Goal: Transaction & Acquisition: Purchase product/service

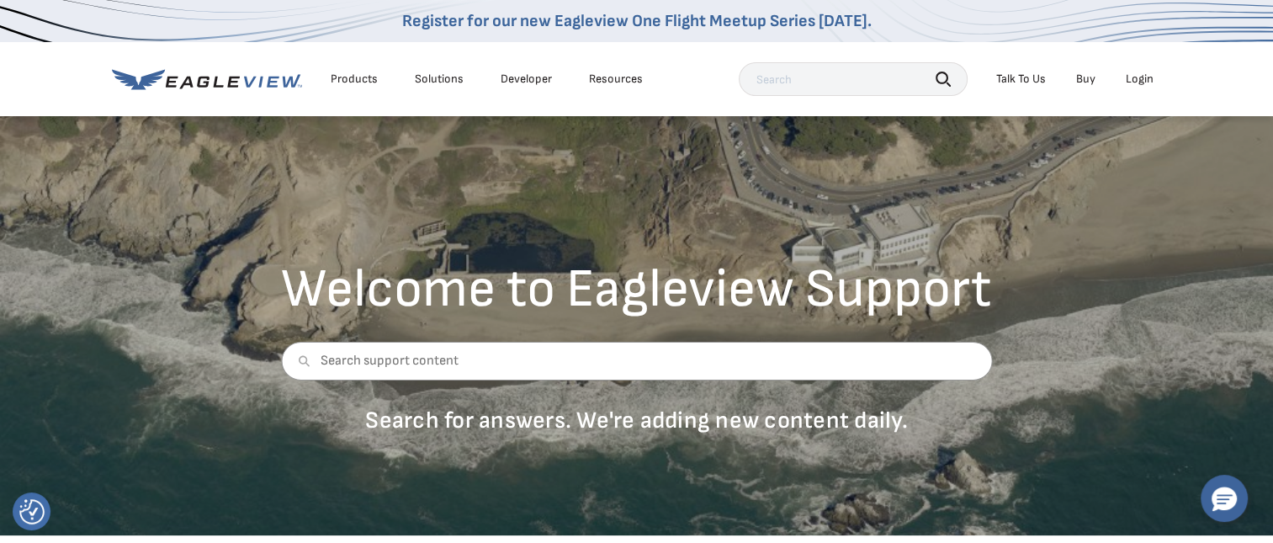
click at [1135, 80] on div "Login" at bounding box center [1140, 79] width 28 height 15
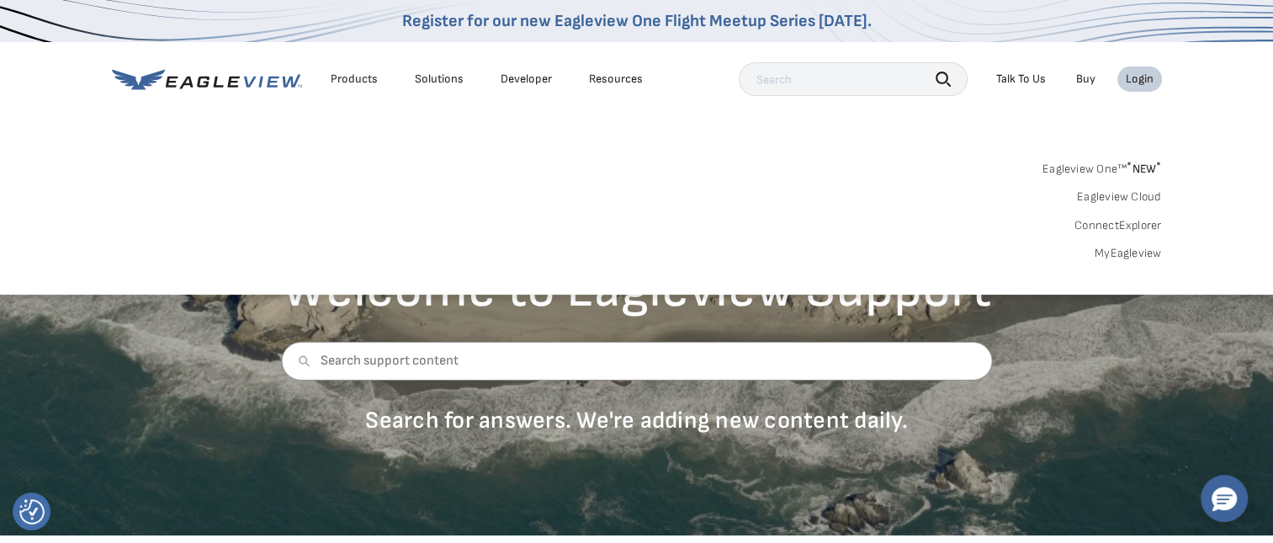
click at [1132, 255] on link "MyEagleview" at bounding box center [1128, 253] width 67 height 15
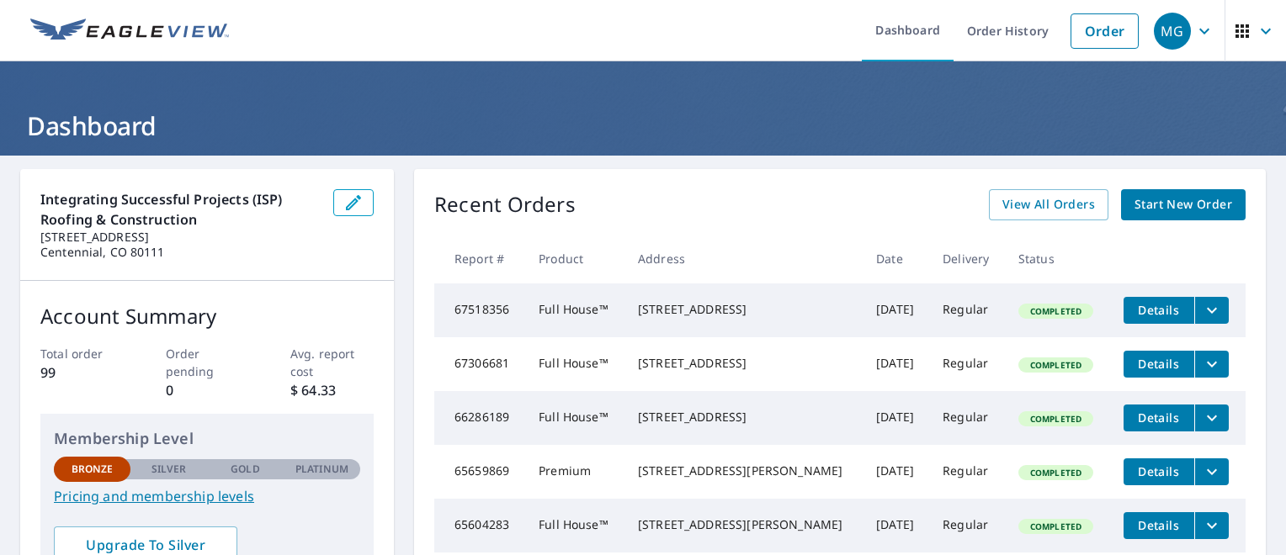
click at [1196, 205] on span "Start New Order" at bounding box center [1183, 204] width 98 height 21
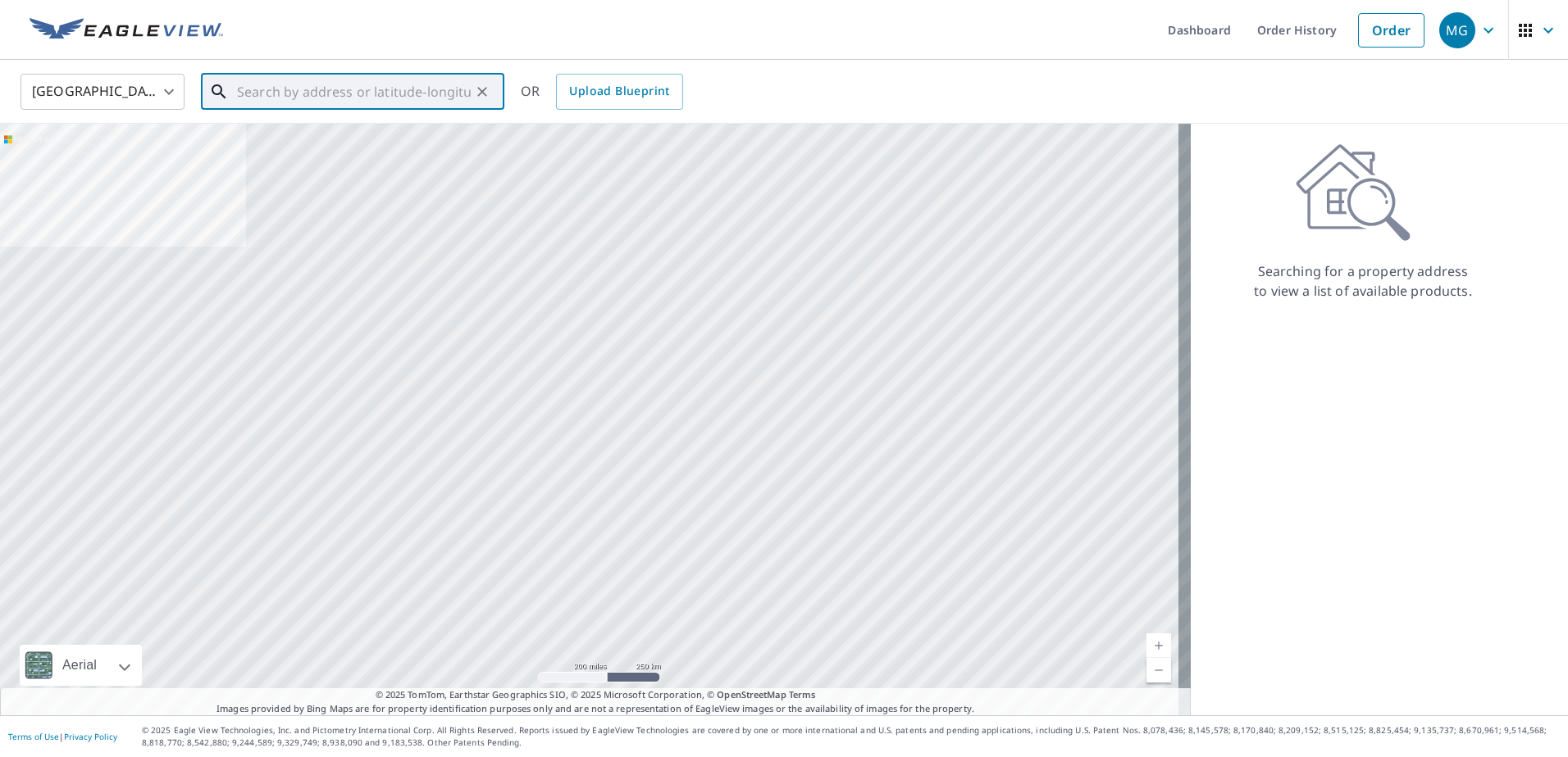
click at [311, 83] on input "text" at bounding box center [354, 92] width 234 height 46
click at [242, 97] on input "text" at bounding box center [354, 92] width 234 height 46
paste input "[STREET_ADDRESS]"
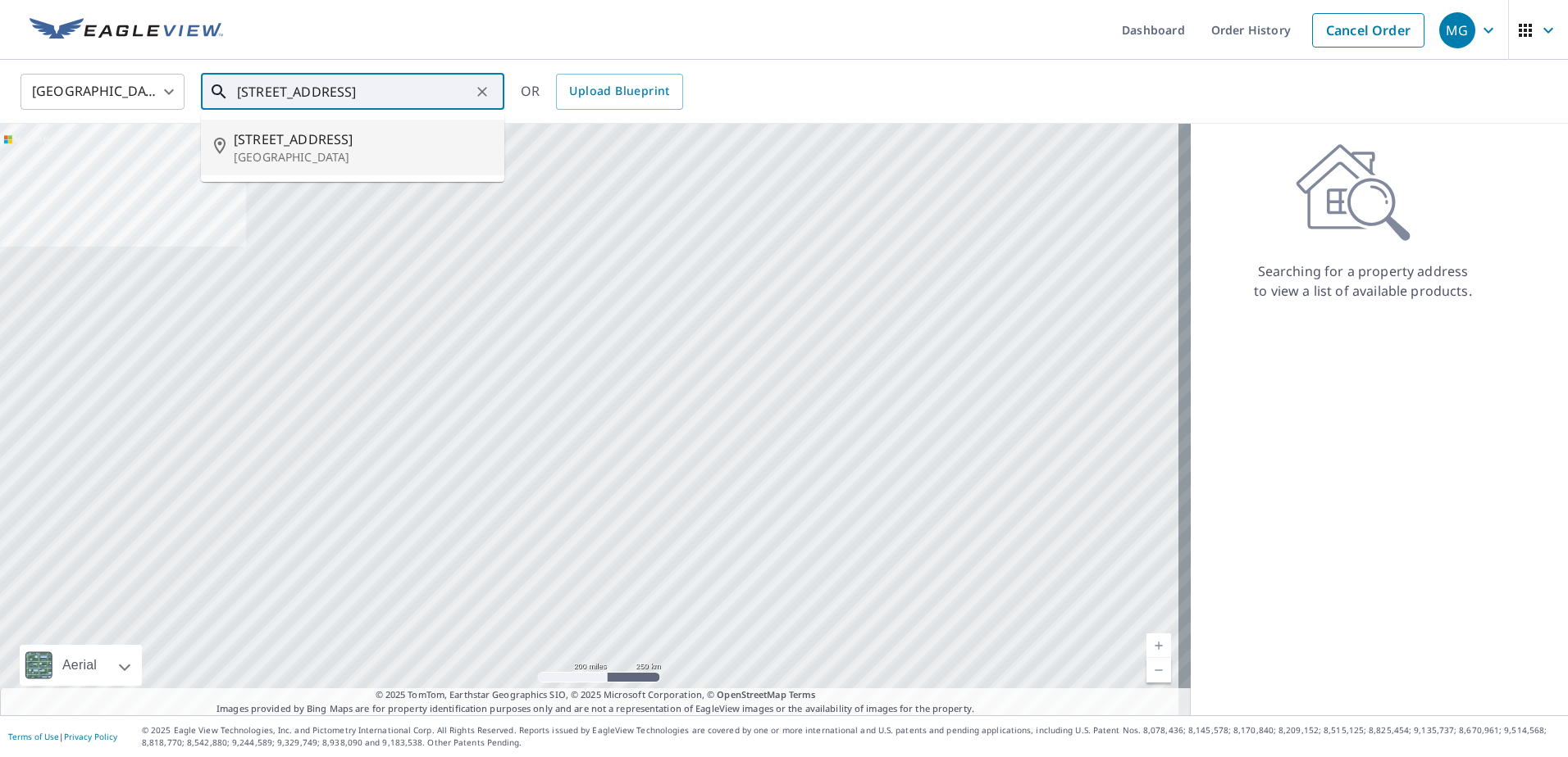
click at [296, 149] on p "[GEOGRAPHIC_DATA]" at bounding box center [363, 157] width 257 height 17
type input "[STREET_ADDRESS]"
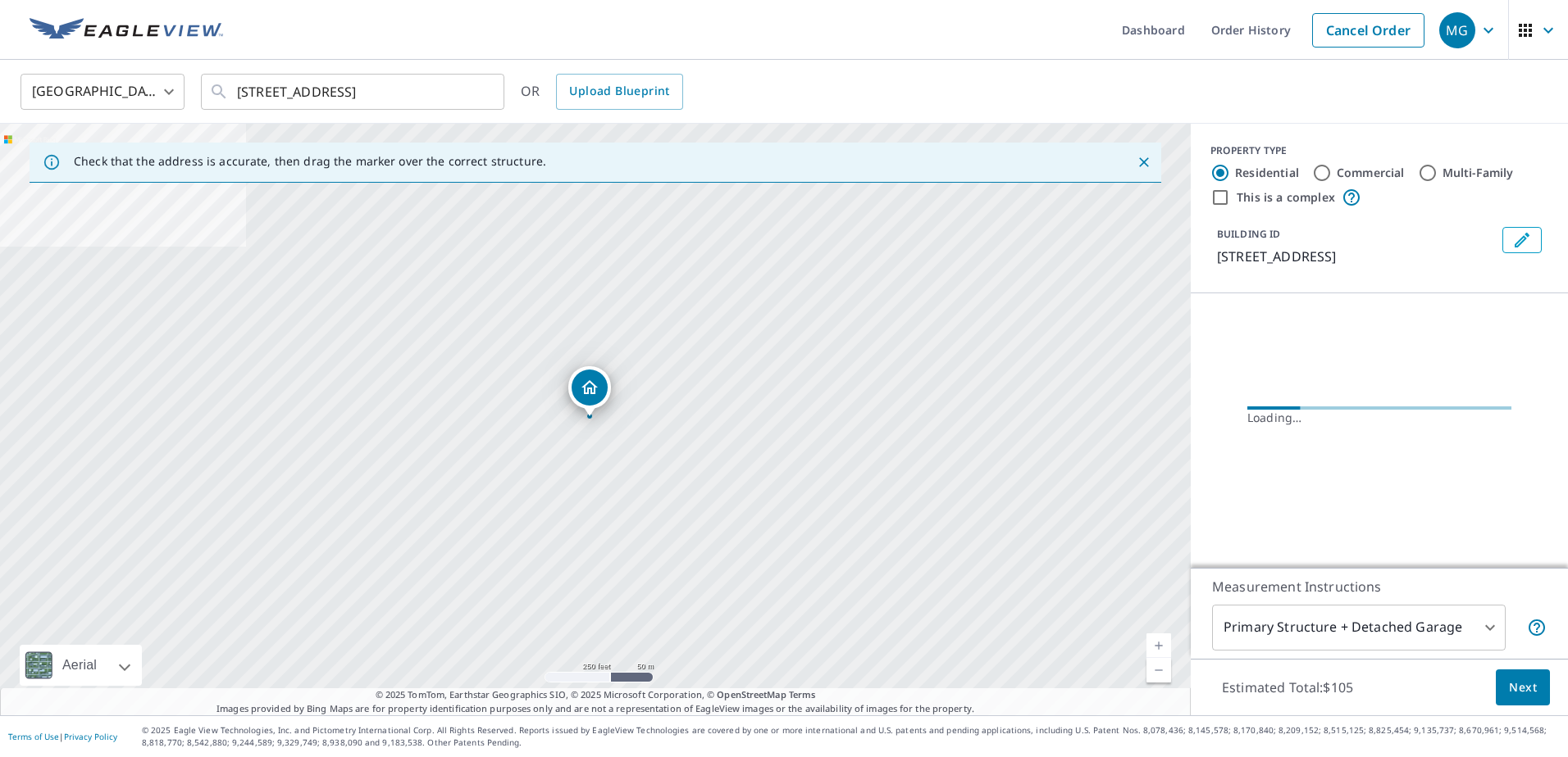
scroll to position [0, 0]
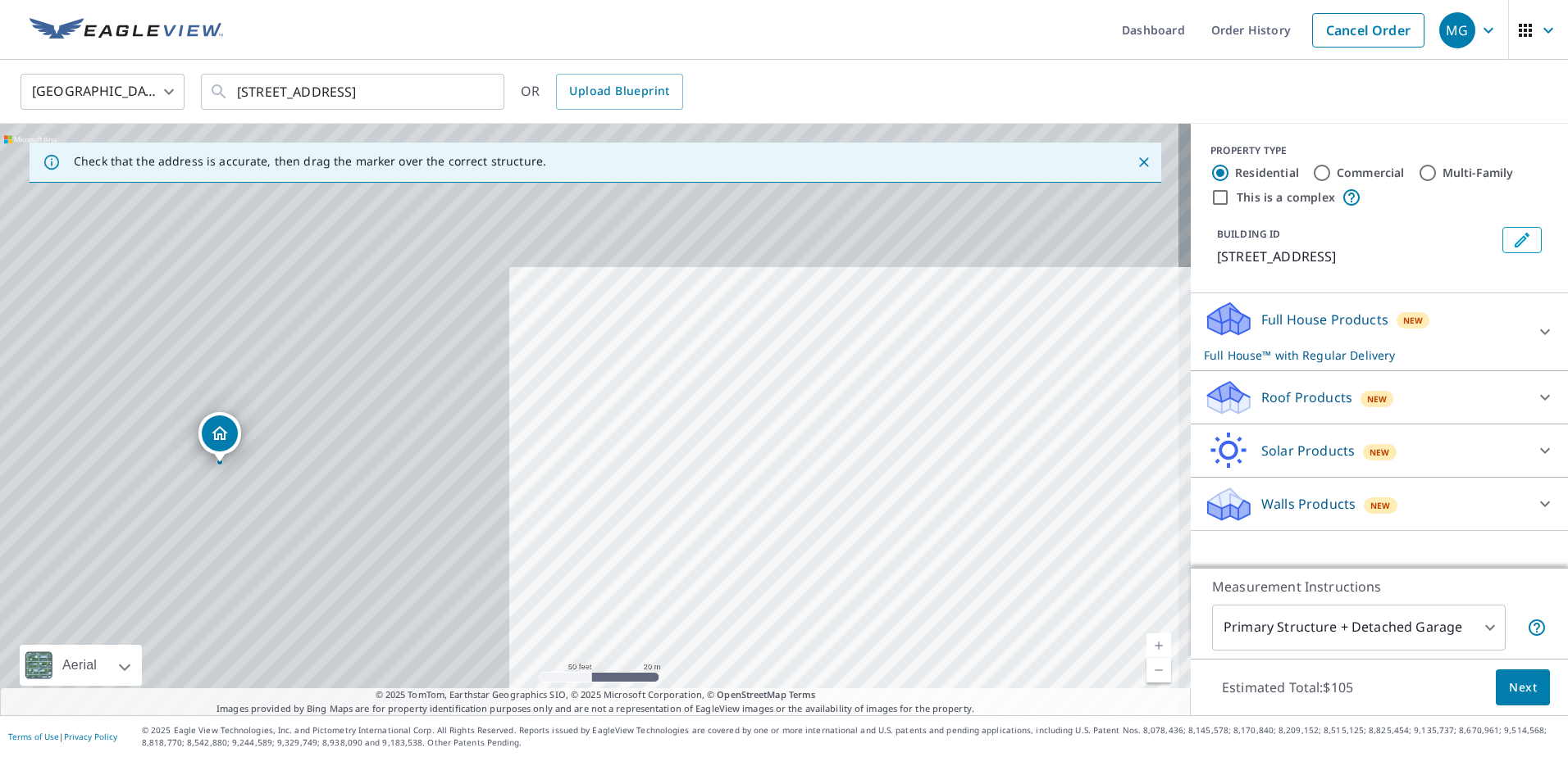
drag, startPoint x: 531, startPoint y: 518, endPoint x: 897, endPoint y: 543, distance: 366.9
click at [969, 540] on div "[STREET_ADDRESS]" at bounding box center [595, 419] width 1191 height 591
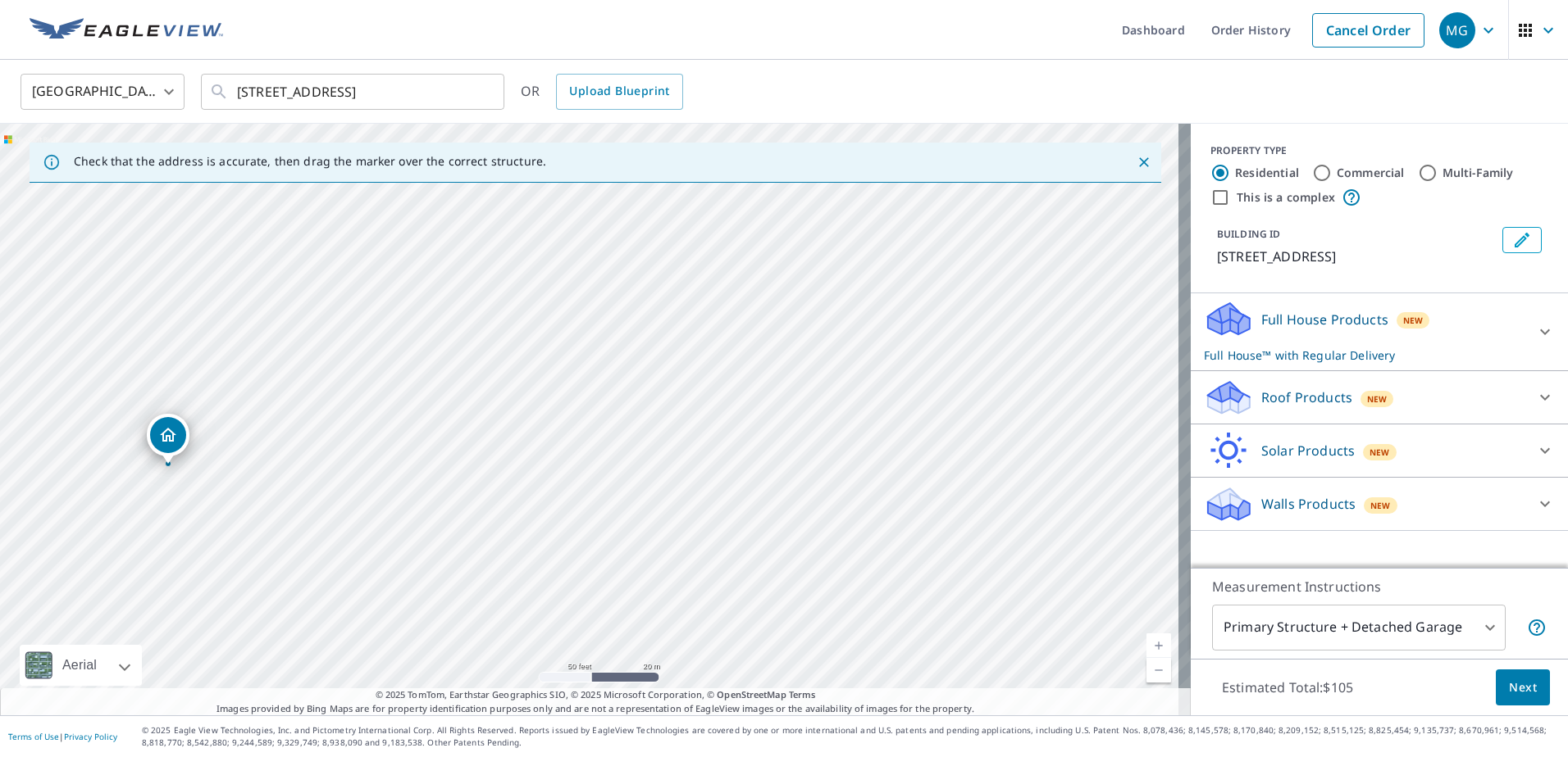
drag, startPoint x: 158, startPoint y: 457, endPoint x: 172, endPoint y: 451, distance: 15.2
click at [1252, 540] on span "Next" at bounding box center [1522, 688] width 28 height 20
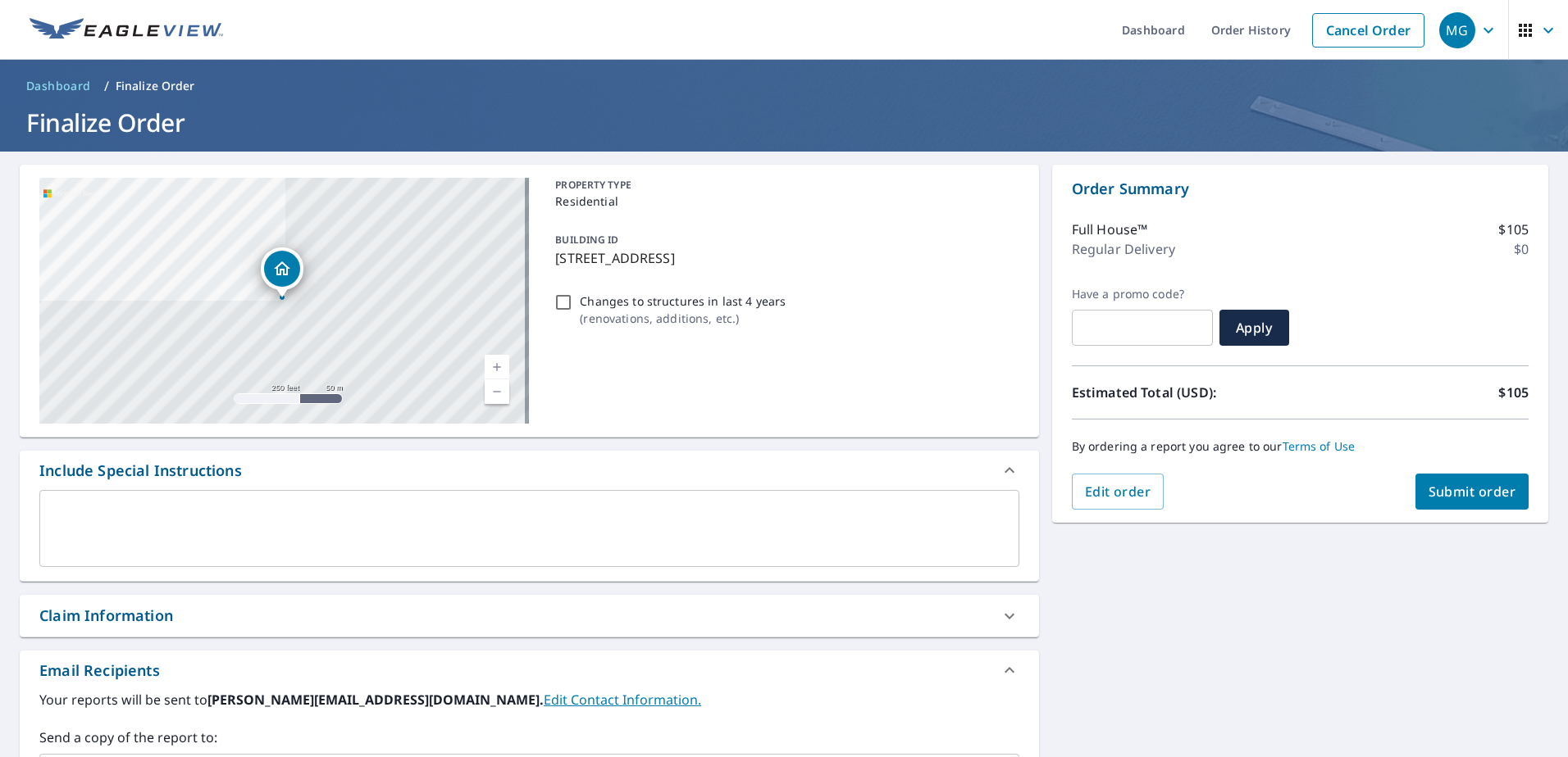
click at [1252, 492] on span "Submit order" at bounding box center [1472, 492] width 88 height 19
checkbox input "true"
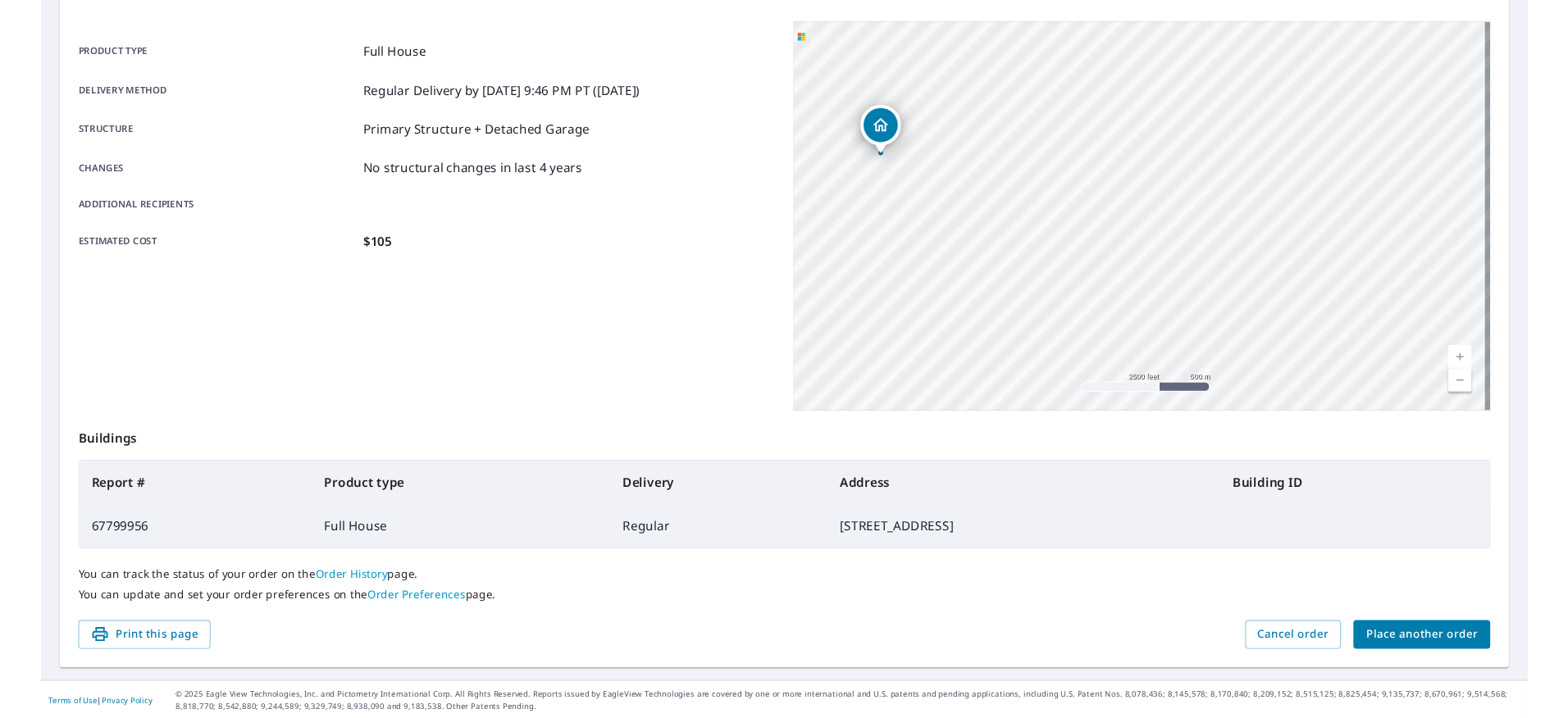
scroll to position [208, 0]
